Goal: Use online tool/utility: Utilize a website feature to perform a specific function

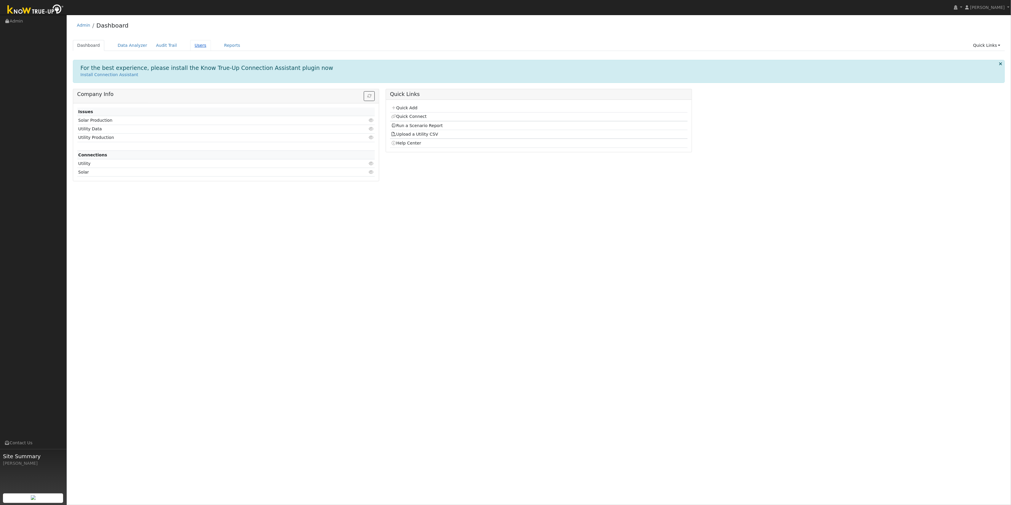
click at [191, 45] on link "Users" at bounding box center [200, 45] width 21 height 11
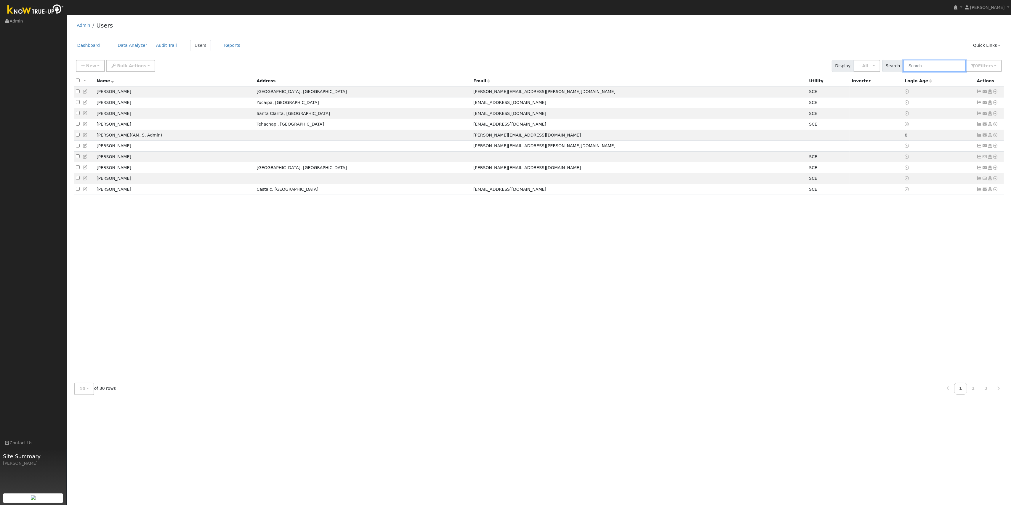
click at [932, 66] on input "text" at bounding box center [934, 66] width 63 height 12
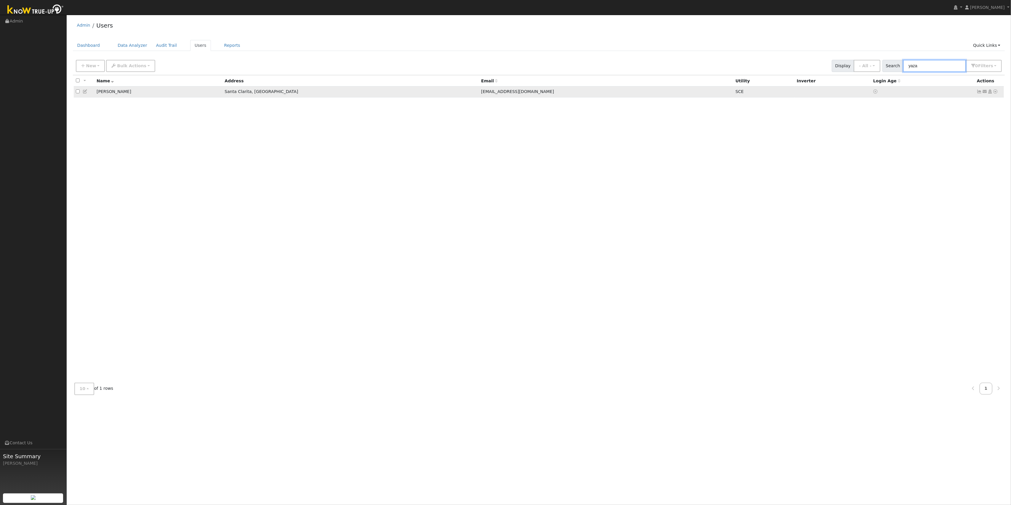
type input "yaza"
click at [997, 91] on icon at bounding box center [995, 91] width 5 height 4
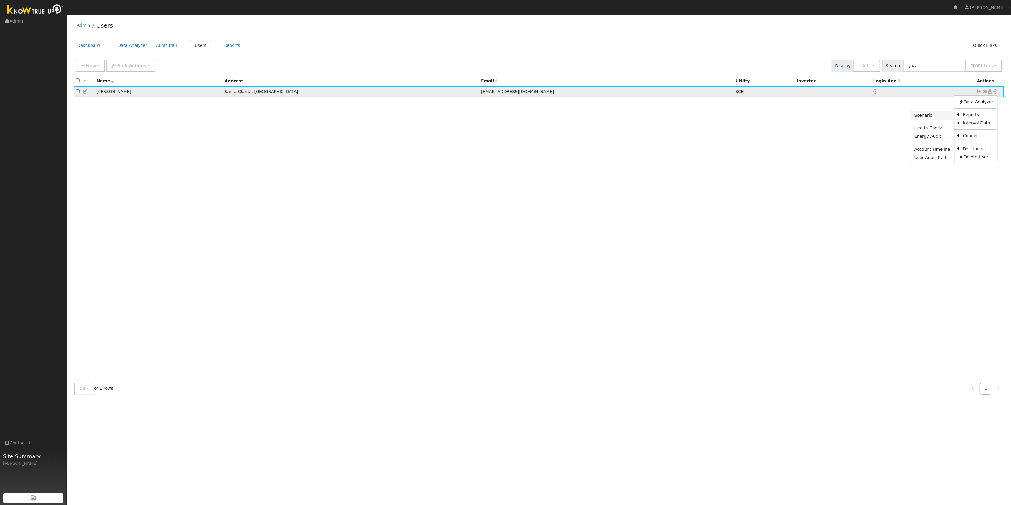
click at [928, 116] on link "Scenario" at bounding box center [932, 115] width 44 height 8
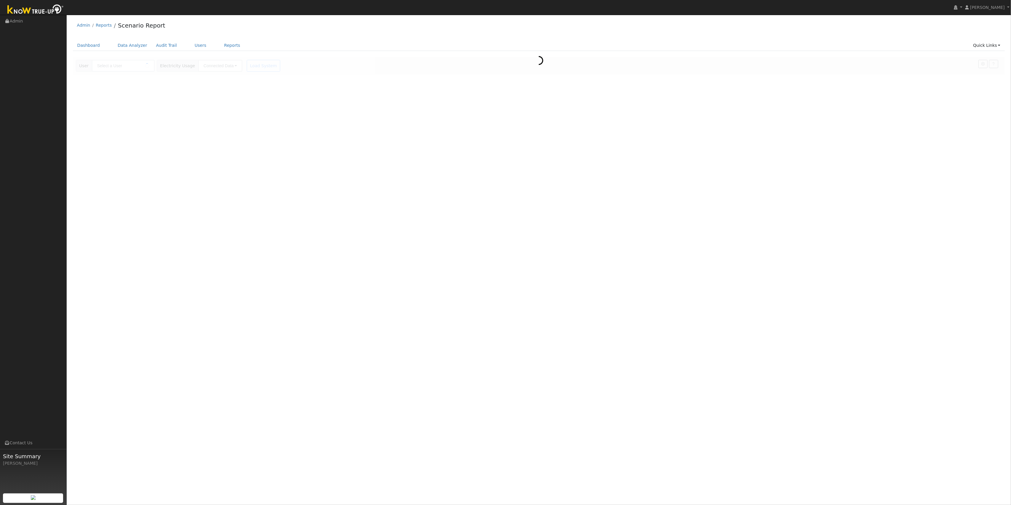
type input "[PERSON_NAME]"
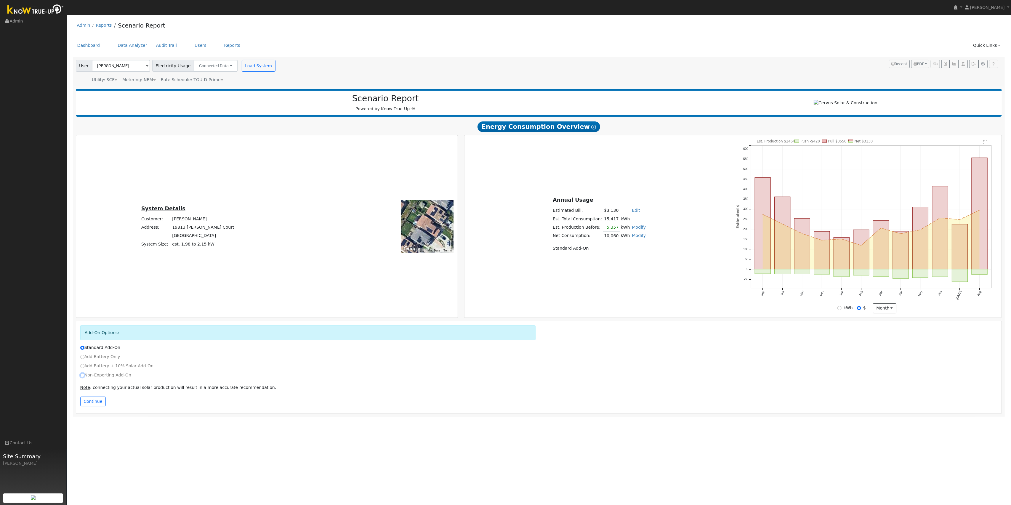
click at [82, 377] on input "Non-Exporting Add-On" at bounding box center [82, 375] width 4 height 4
radio input "true"
radio input "false"
click at [159, 389] on button "New system only" at bounding box center [151, 387] width 47 height 10
click at [246, 381] on div "Non-Exporting Add-On" at bounding box center [539, 376] width 924 height 9
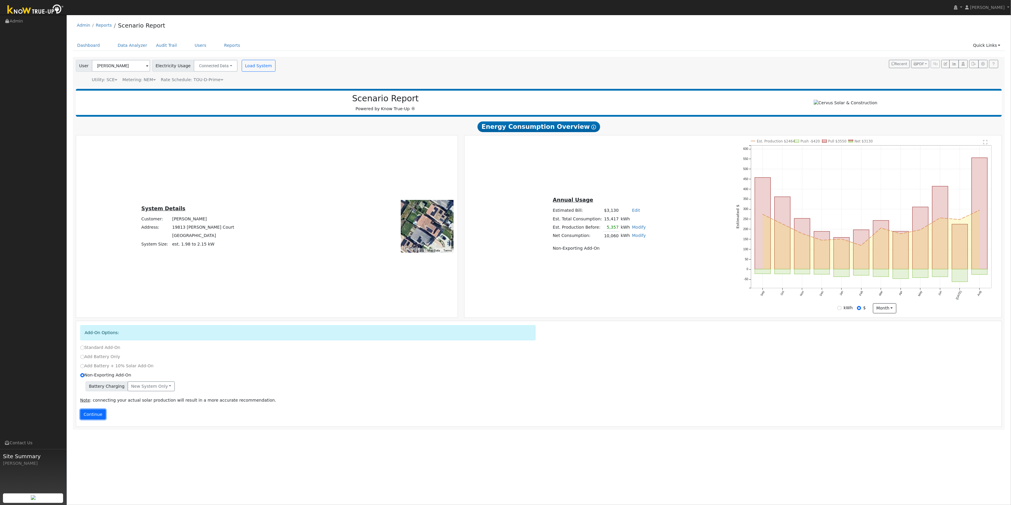
click at [92, 419] on button "Continue" at bounding box center [92, 414] width 25 height 10
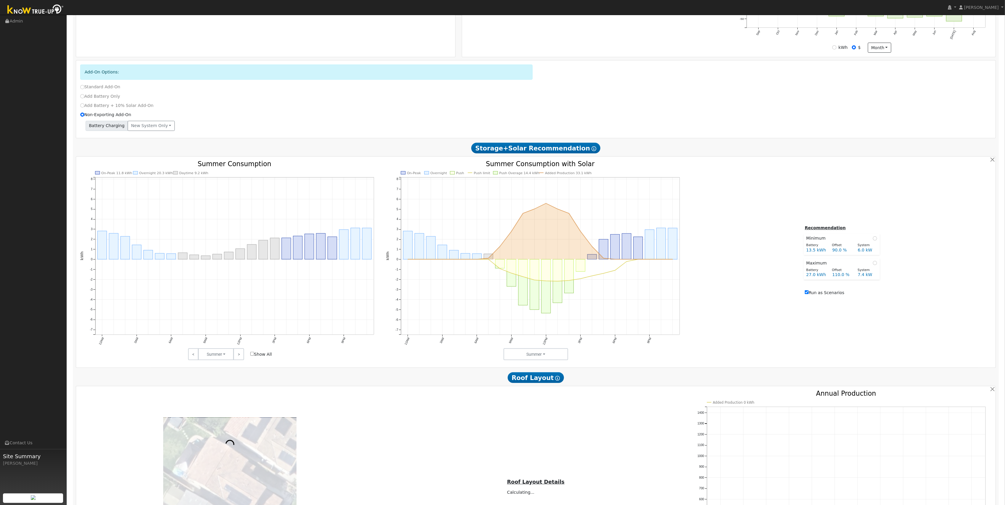
scroll to position [273, 0]
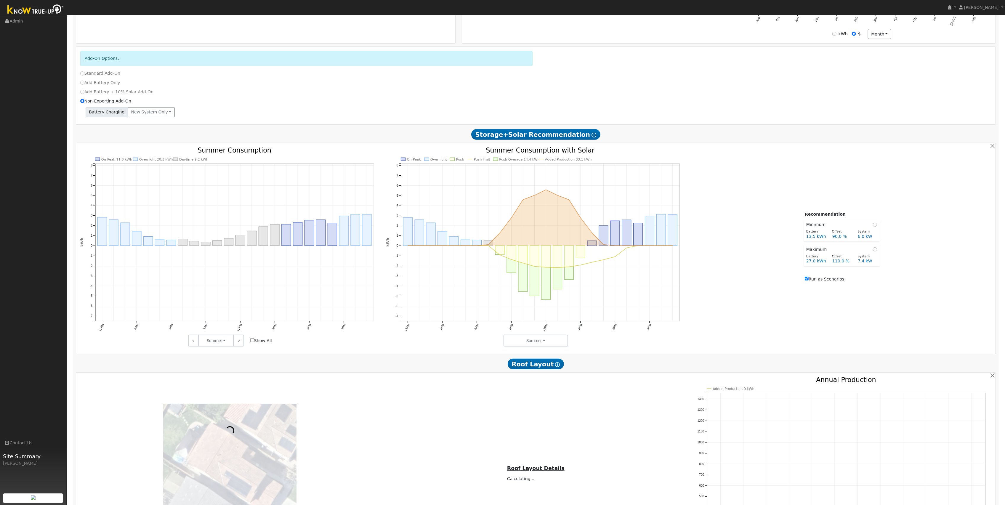
click at [811, 282] on label "Run as Scenarios" at bounding box center [824, 279] width 39 height 6
click at [809, 281] on input "Run as Scenarios" at bounding box center [807, 279] width 4 height 4
checkbox input "false"
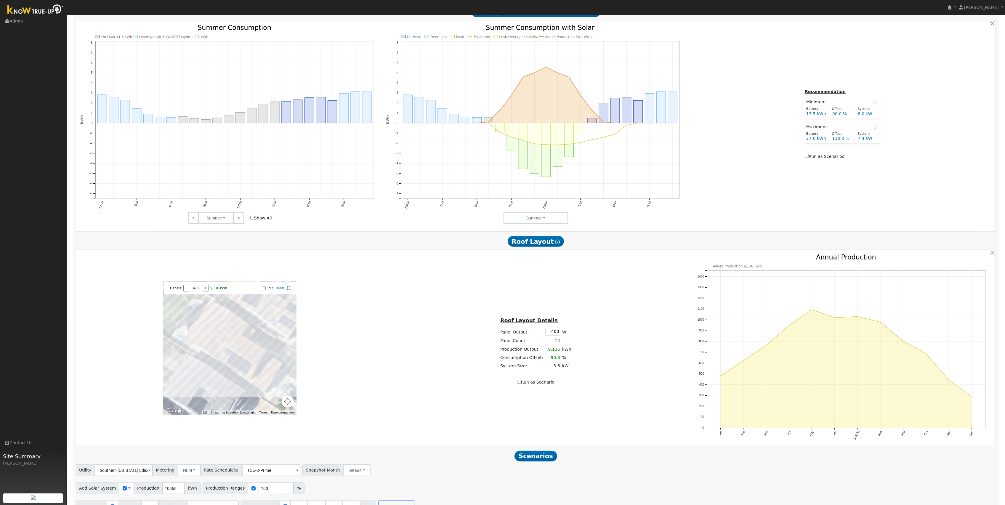
scroll to position [415, 0]
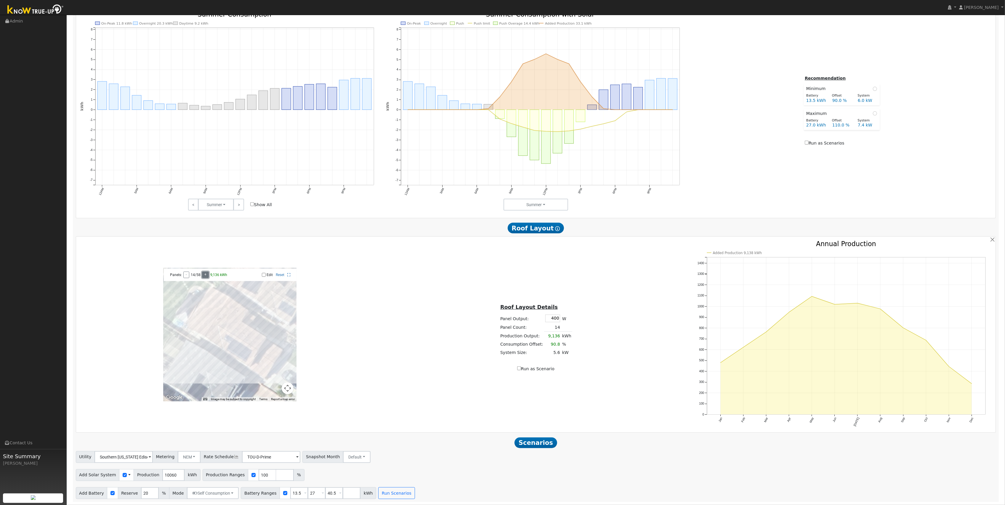
click at [205, 274] on button "+" at bounding box center [205, 275] width 7 height 7
drag, startPoint x: 325, startPoint y: 492, endPoint x: 308, endPoint y: 491, distance: 17.2
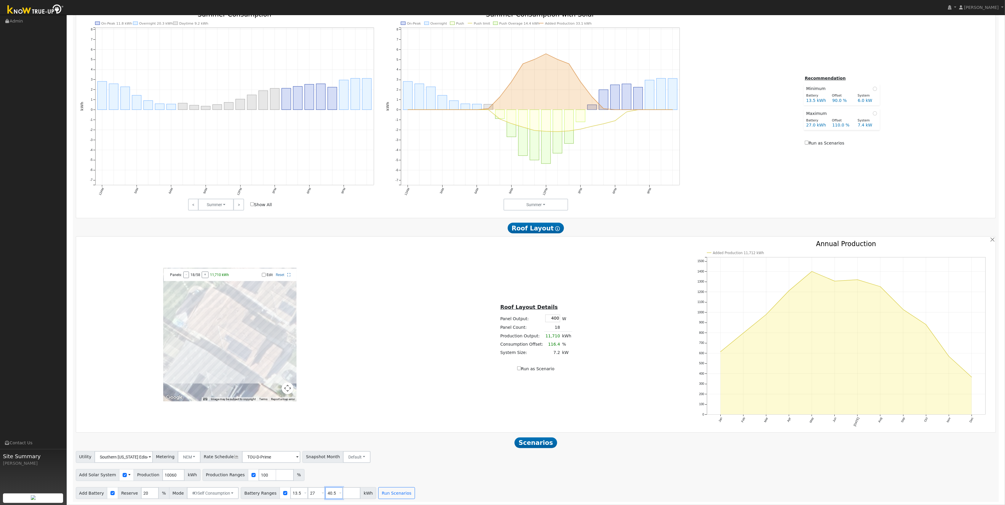
click at [308, 491] on div "Battery Ranges 13.5 Overrides Reserve % Mode None None Self Consumption Peak Sa…" at bounding box center [308, 493] width 135 height 12
type input "5"
click at [423, 471] on div "Add Solar System Use CSV Data Production 10060 kWh Production Ranges 100 %" at bounding box center [536, 474] width 923 height 14
click at [367, 493] on button "Run Scenarios" at bounding box center [379, 493] width 36 height 12
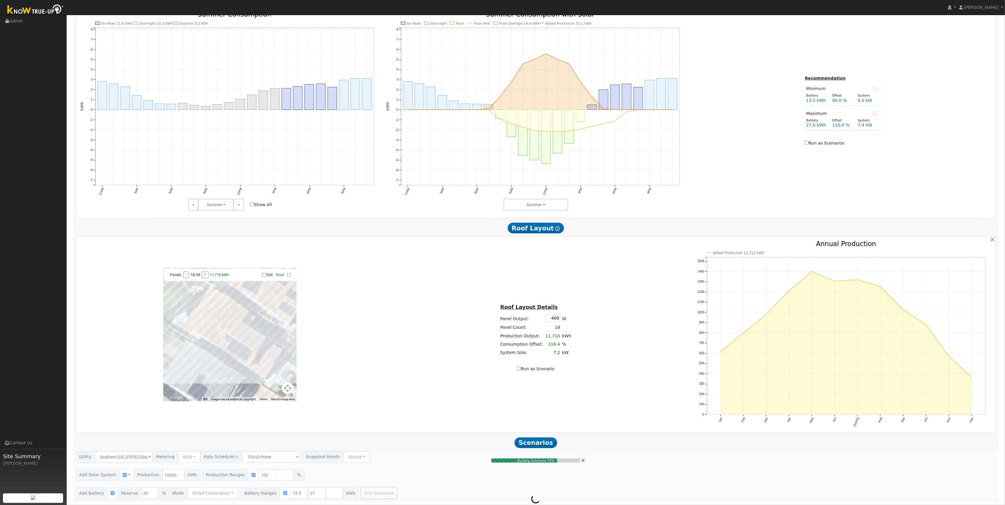
type input "6.7"
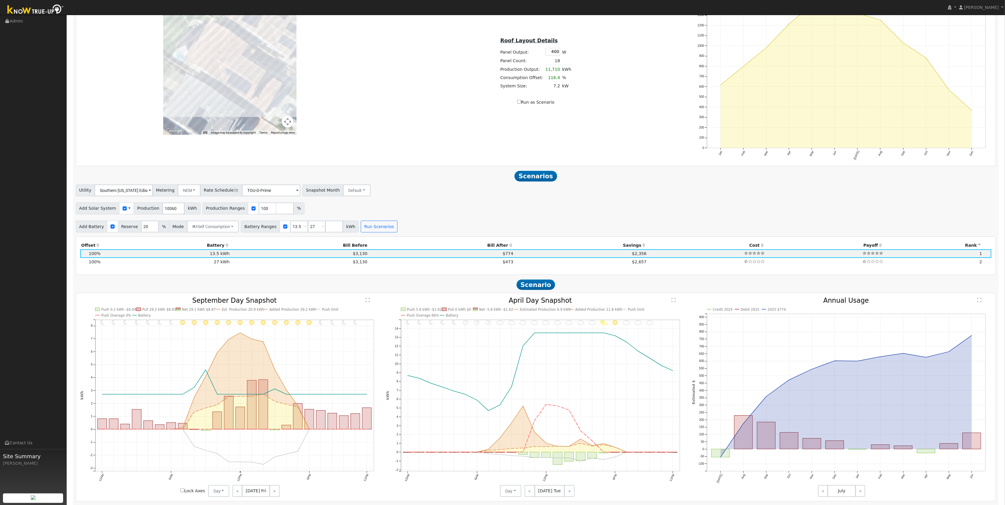
scroll to position [636, 0]
